Goal: Task Accomplishment & Management: Manage account settings

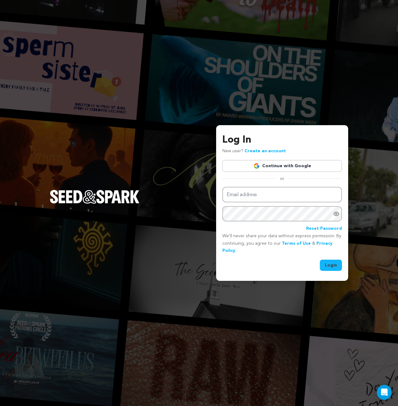
click at [292, 161] on link "Continue with Google" at bounding box center [281, 166] width 119 height 12
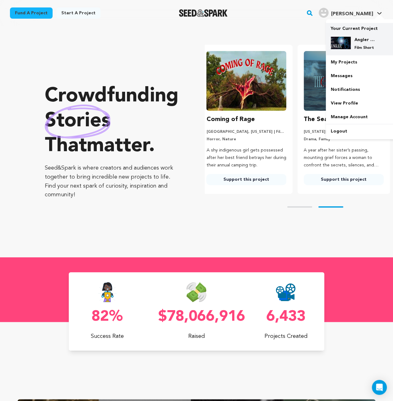
click at [353, 39] on div "Angler Film Film Short" at bounding box center [366, 44] width 30 height 14
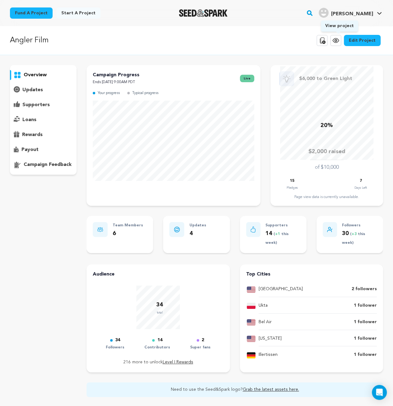
click at [337, 42] on icon at bounding box center [336, 40] width 6 height 4
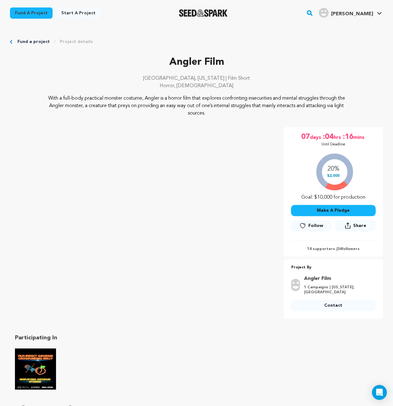
click at [38, 363] on img "Film Impact Georgia Rally" at bounding box center [35, 368] width 41 height 41
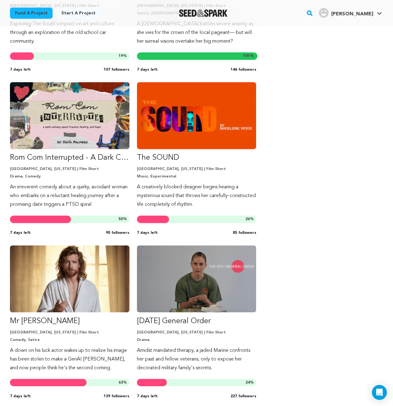
scroll to position [311, 0]
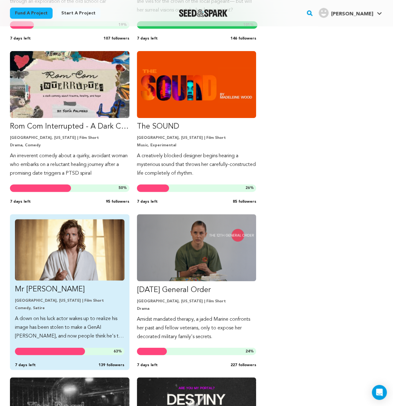
click at [87, 274] on img "Fund Mr Jesus" at bounding box center [70, 249] width 110 height 61
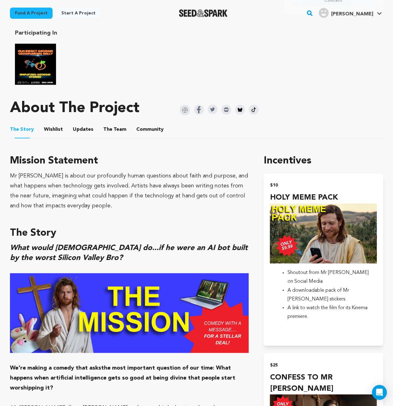
scroll to position [280, 0]
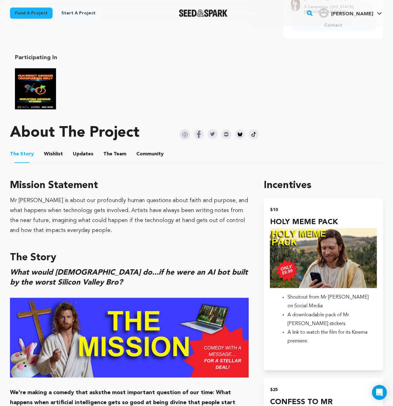
click at [85, 150] on button "Updates" at bounding box center [83, 155] width 15 height 15
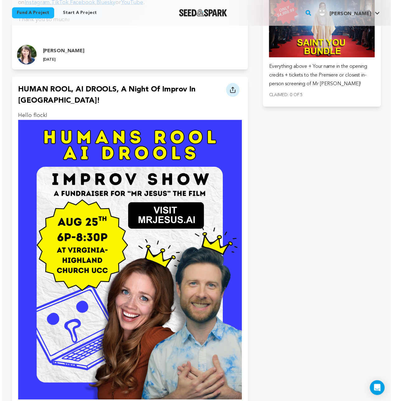
scroll to position [1587, 0]
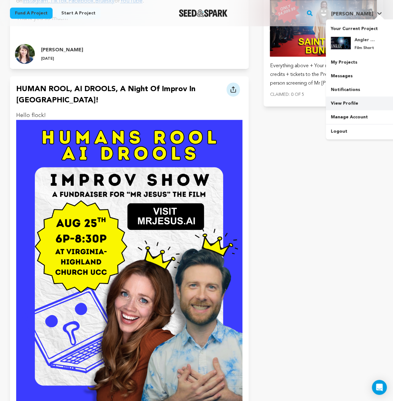
click at [349, 105] on link "View Profile" at bounding box center [361, 103] width 70 height 14
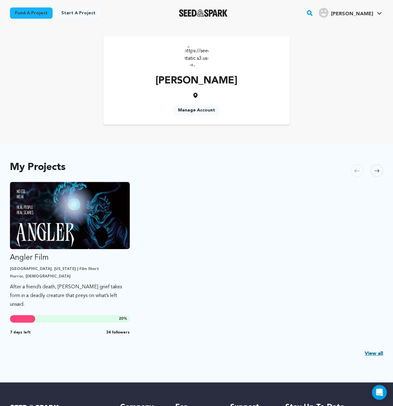
click at [204, 109] on link "Manage Account" at bounding box center [196, 110] width 47 height 11
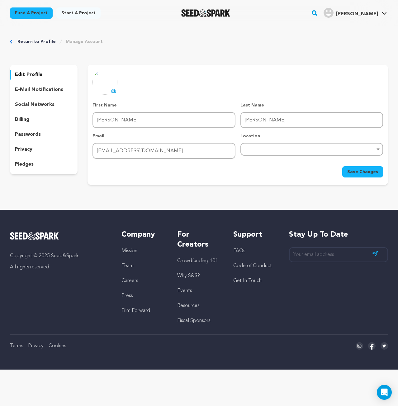
click at [104, 82] on img at bounding box center [104, 82] width 25 height 25
click at [115, 92] on icon at bounding box center [114, 90] width 4 height 3
